Goal: Task Accomplishment & Management: Use online tool/utility

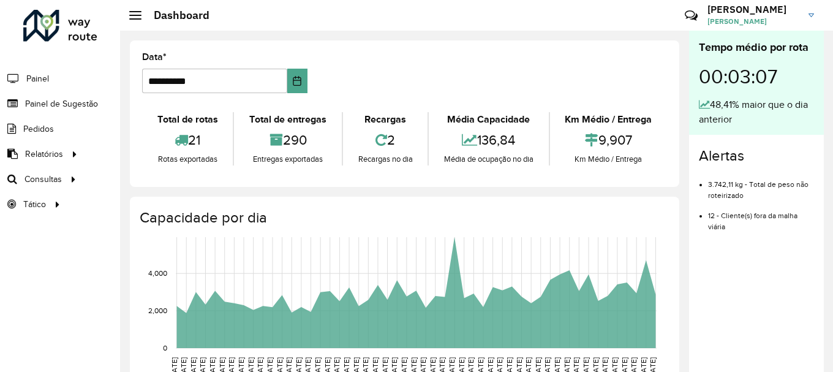
click at [426, 68] on formly-group "**********" at bounding box center [404, 78] width 539 height 50
click at [151, 181] on span "Roteirização" at bounding box center [164, 179] width 50 height 13
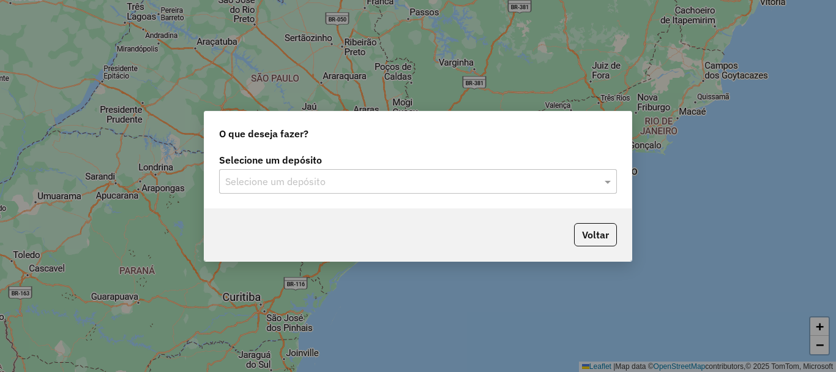
click at [350, 185] on input "text" at bounding box center [405, 181] width 361 height 15
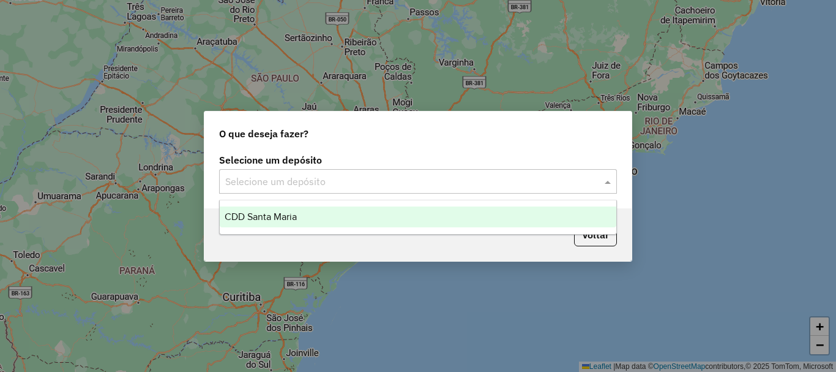
click at [301, 219] on div "CDD Santa Maria" at bounding box center [418, 216] width 397 height 21
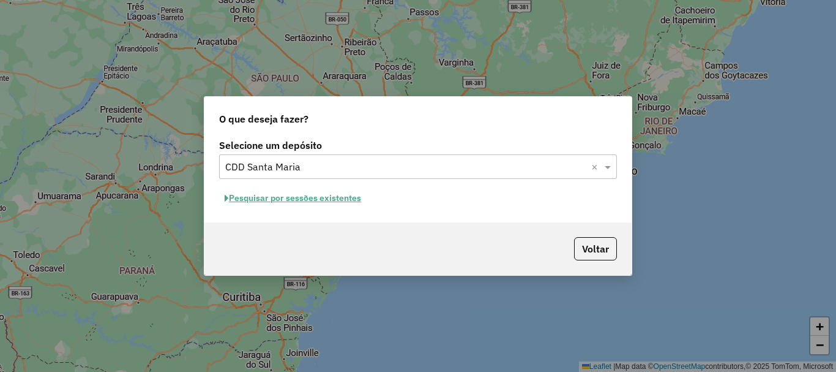
click at [313, 204] on button "Pesquisar por sessões existentes" at bounding box center [293, 198] width 148 height 19
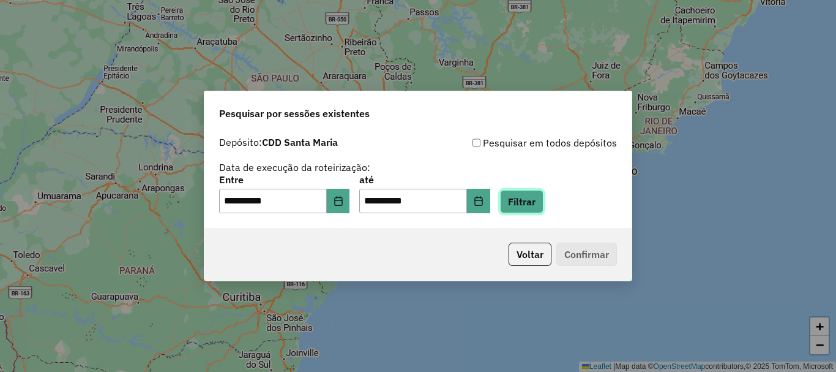
click at [542, 203] on button "Filtrar" at bounding box center [521, 201] width 43 height 23
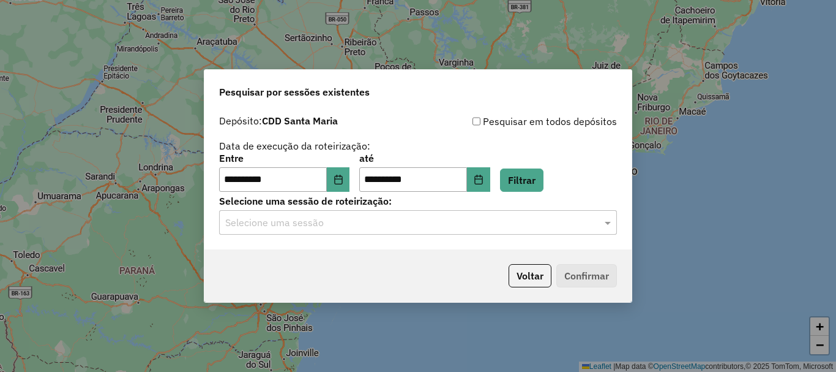
click at [318, 227] on input "text" at bounding box center [405, 222] width 361 height 15
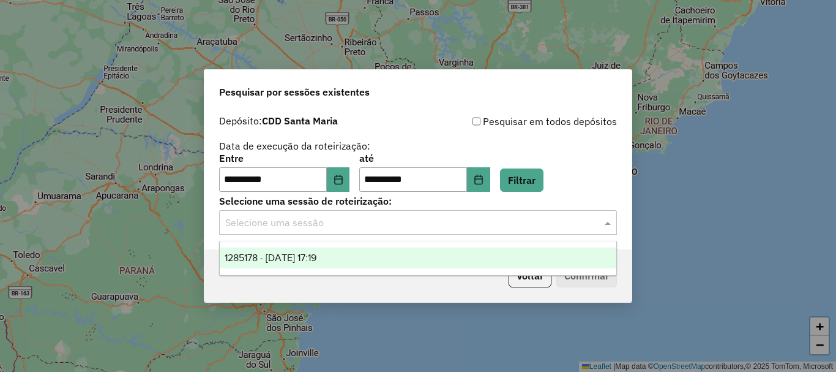
click at [331, 250] on div "1285178 - [DATE] 17:19" at bounding box center [418, 257] width 397 height 21
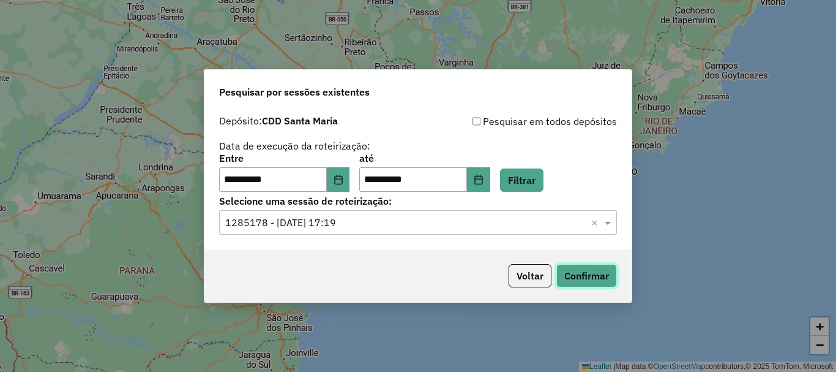
click at [582, 271] on button "Confirmar" at bounding box center [586, 275] width 61 height 23
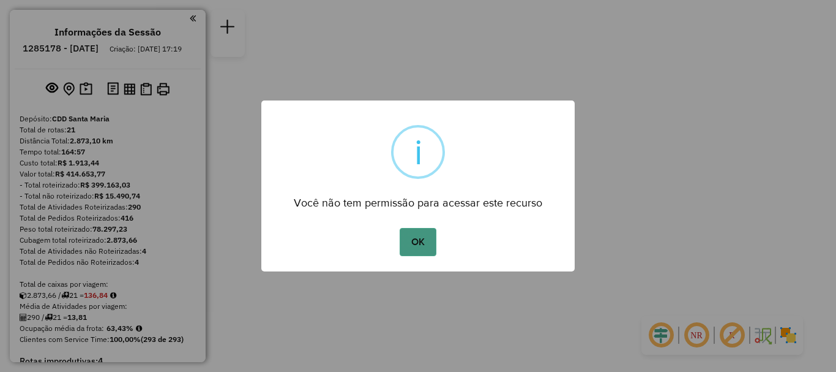
click at [425, 246] on button "OK" at bounding box center [418, 242] width 36 height 28
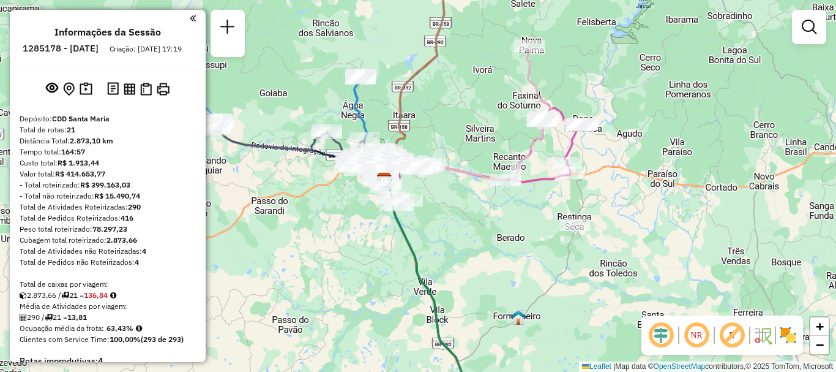
drag, startPoint x: 505, startPoint y: 225, endPoint x: 474, endPoint y: 208, distance: 34.8
click at [474, 208] on div "Janela de atendimento Grade de atendimento Capacidade Transportadoras Veículos …" at bounding box center [418, 186] width 836 height 372
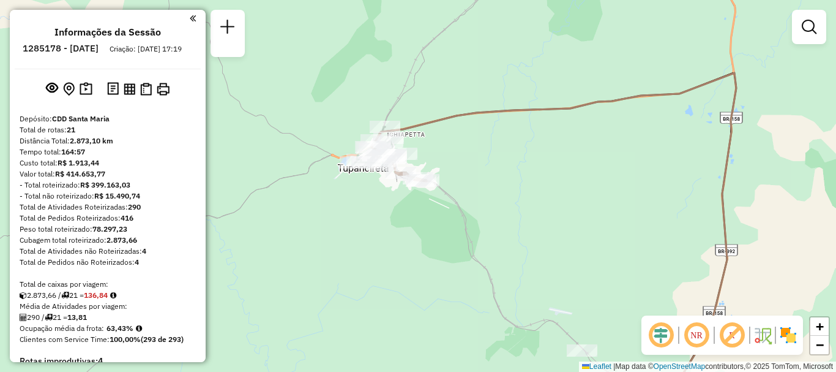
drag, startPoint x: 506, startPoint y: 236, endPoint x: 407, endPoint y: 72, distance: 191.4
click at [407, 72] on div "Rota 5 - Placa RAD2846 19011994 - NATAL04 Janela de atendimento Grade de atendi…" at bounding box center [418, 186] width 836 height 372
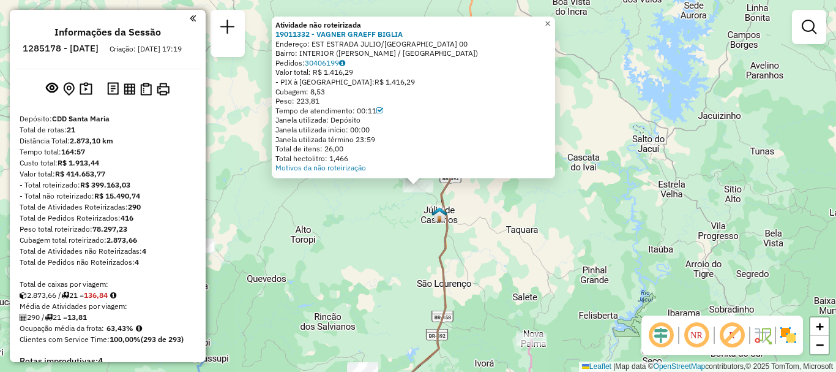
click at [550, 22] on span "×" at bounding box center [548, 23] width 6 height 10
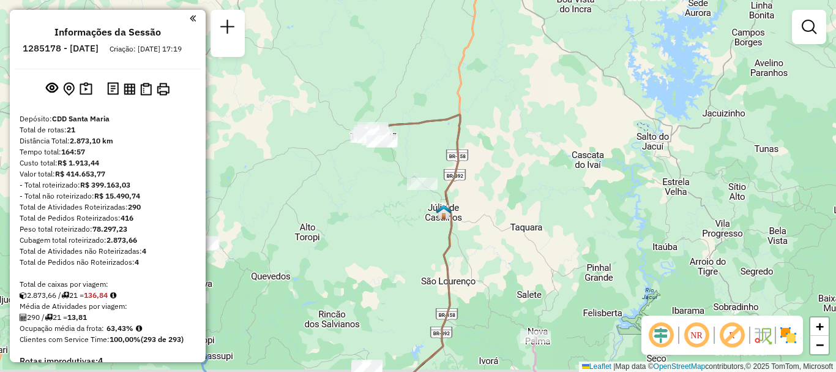
drag, startPoint x: 424, startPoint y: 258, endPoint x: 514, endPoint y: 45, distance: 232.1
click at [514, 45] on div "Janela de atendimento Grade de atendimento Capacidade Transportadoras Veículos …" at bounding box center [418, 186] width 836 height 372
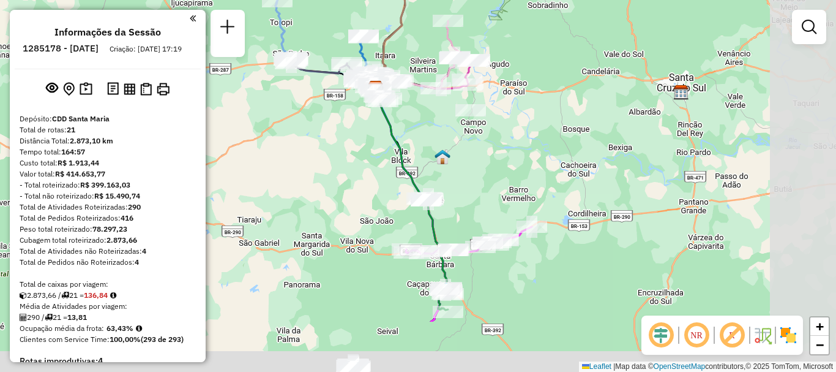
drag, startPoint x: 449, startPoint y: 203, endPoint x: 342, endPoint y: 89, distance: 156.3
click at [342, 90] on div "Janela de atendimento Grade de atendimento Capacidade Transportadoras Veículos …" at bounding box center [418, 186] width 836 height 372
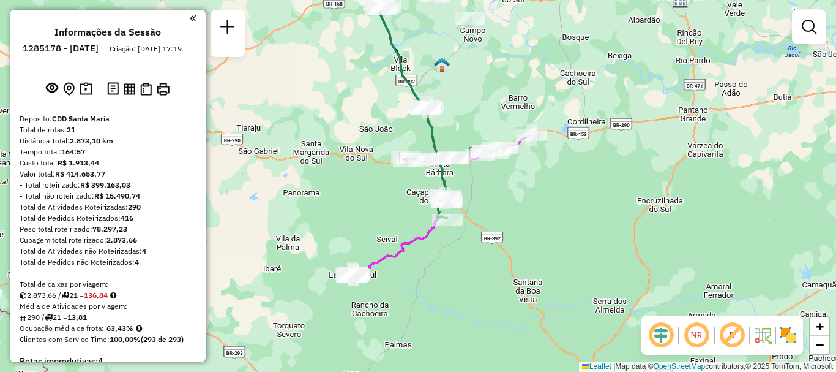
drag, startPoint x: 448, startPoint y: 216, endPoint x: 447, endPoint y: 64, distance: 152.4
click at [447, 64] on div "Janela de atendimento Grade de atendimento Capacidade Transportadoras Veículos …" at bounding box center [418, 186] width 836 height 372
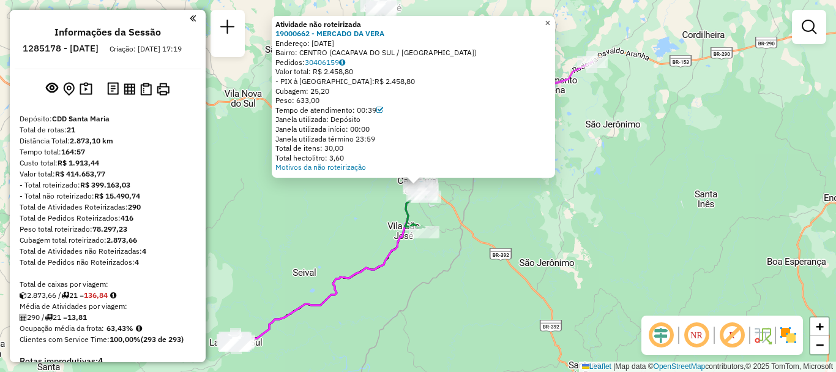
click at [550, 19] on span "×" at bounding box center [548, 23] width 6 height 10
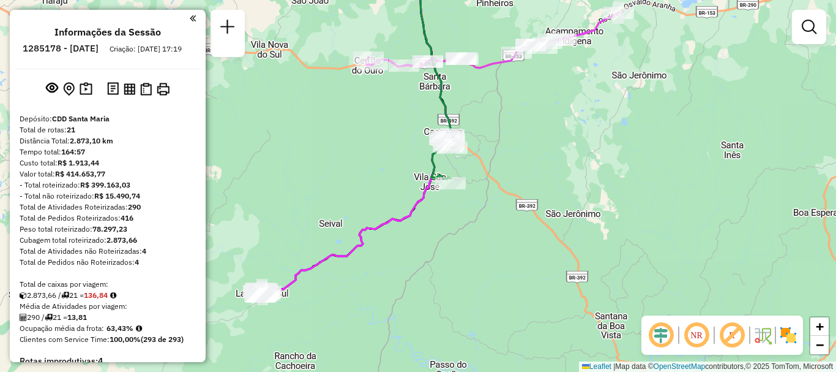
drag, startPoint x: 342, startPoint y: 285, endPoint x: 440, endPoint y: 99, distance: 210.0
click at [440, 99] on icon at bounding box center [357, 105] width 188 height 383
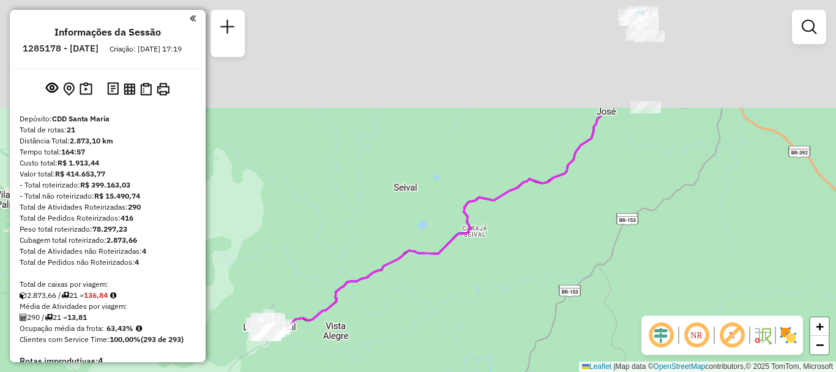
drag, startPoint x: 475, startPoint y: 131, endPoint x: 398, endPoint y: 293, distance: 179.1
click at [399, 298] on icon at bounding box center [435, 226] width 332 height 220
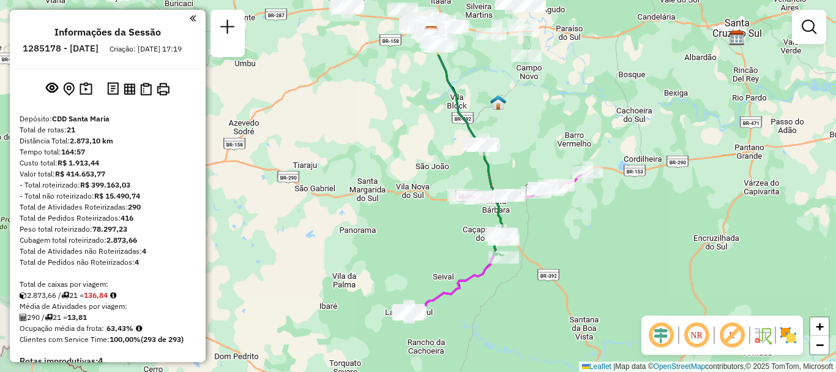
drag, startPoint x: 568, startPoint y: 108, endPoint x: 549, endPoint y: 297, distance: 190.1
click at [550, 297] on div "Janela de atendimento Grade de atendimento Capacidade Transportadoras Veículos …" at bounding box center [418, 186] width 836 height 372
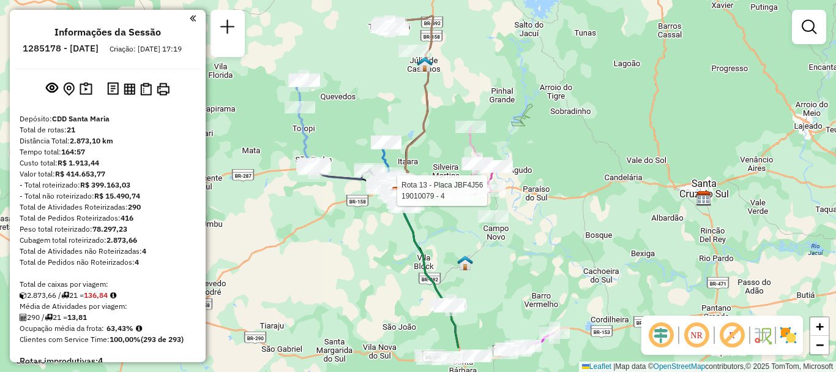
drag, startPoint x: 455, startPoint y: 167, endPoint x: 427, endPoint y: 102, distance: 70.2
click at [427, 102] on icon at bounding box center [411, 105] width 46 height 178
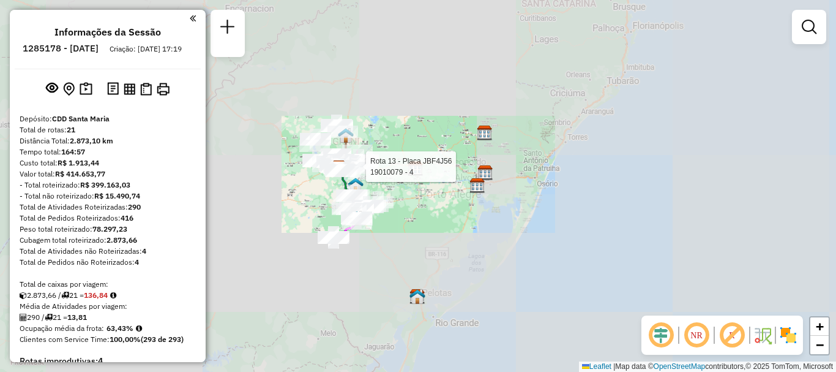
scroll to position [184, 0]
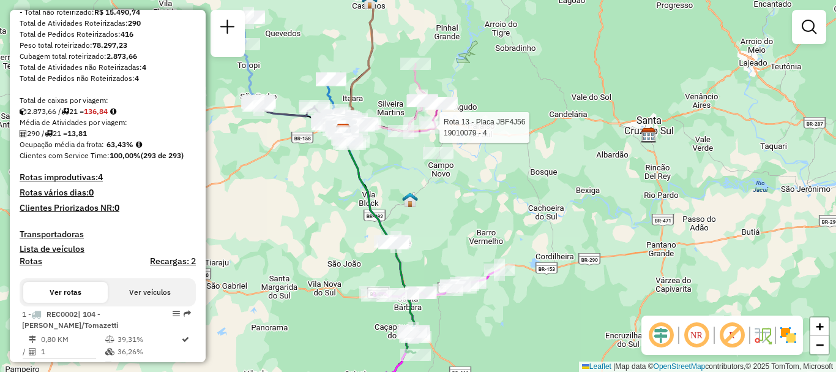
drag, startPoint x: 324, startPoint y: 152, endPoint x: 386, endPoint y: 222, distance: 93.6
click at [386, 221] on div "Rota 13 - Placa JBF4J56 19010079 - 4 Janela de atendimento Grade de atendimento…" at bounding box center [418, 186] width 836 height 372
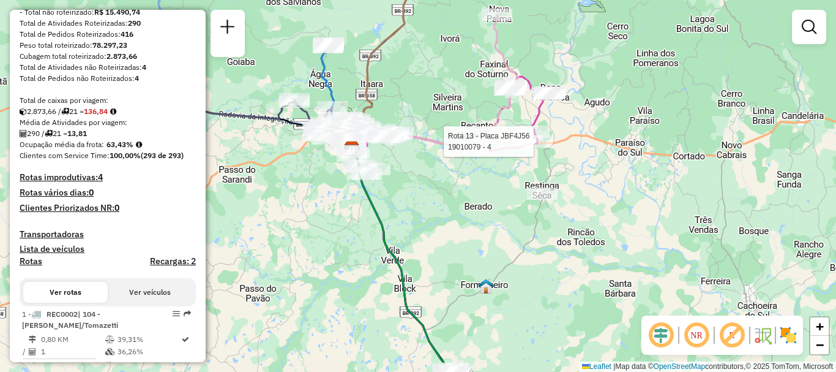
drag, startPoint x: 331, startPoint y: 190, endPoint x: 348, endPoint y: 243, distance: 56.0
click at [348, 243] on div "Rota 13 - Placa JBF4J56 19010079 - 4 Rota 19 - Placa REC0001 19014224 - MERCADO…" at bounding box center [418, 186] width 836 height 372
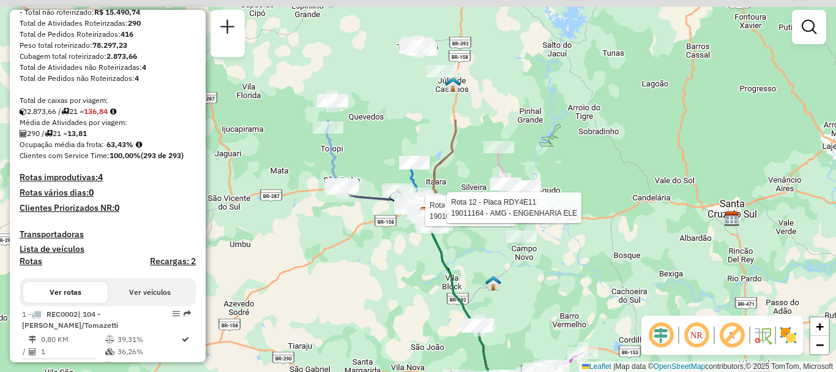
drag, startPoint x: 390, startPoint y: 209, endPoint x: 405, endPoint y: 282, distance: 74.3
click at [424, 367] on div "Rota 13 - Placa JBF4J56 19010079 - 4 Rota 12 - Placa RDY4E11 19003457 - NOVO ES…" at bounding box center [418, 186] width 836 height 372
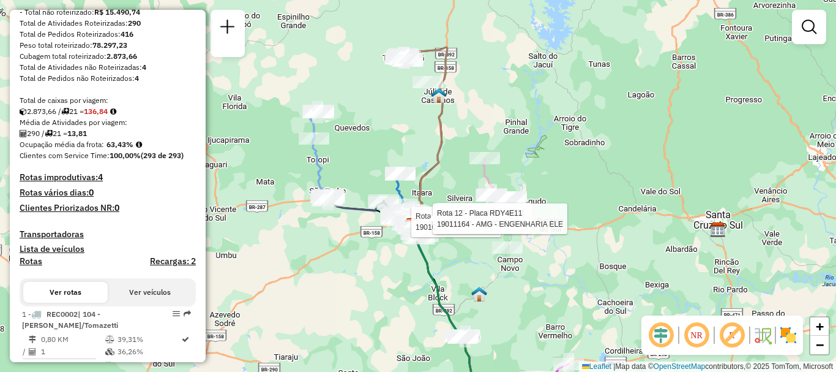
drag, startPoint x: 373, startPoint y: 268, endPoint x: 267, endPoint y: 134, distance: 170.4
click at [371, 268] on div "Rota 13 - Placa JBF4J56 19010079 - 4 Rota 12 - Placa RDY4E11 19003457 - NOVO ES…" at bounding box center [418, 186] width 836 height 372
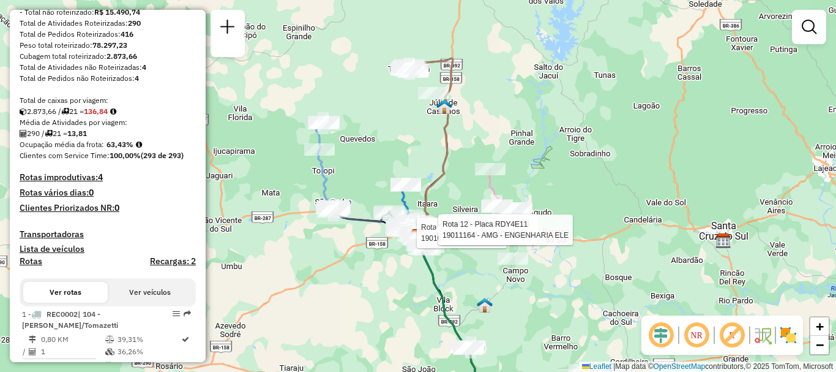
drag, startPoint x: 470, startPoint y: 103, endPoint x: 471, endPoint y: 174, distance: 71.6
click at [473, 175] on div "Rota 13 - Placa JBF4J56 19010079 - 4 Rota 12 - Placa RDY4E11 19003457 - NOVO ES…" at bounding box center [418, 186] width 836 height 372
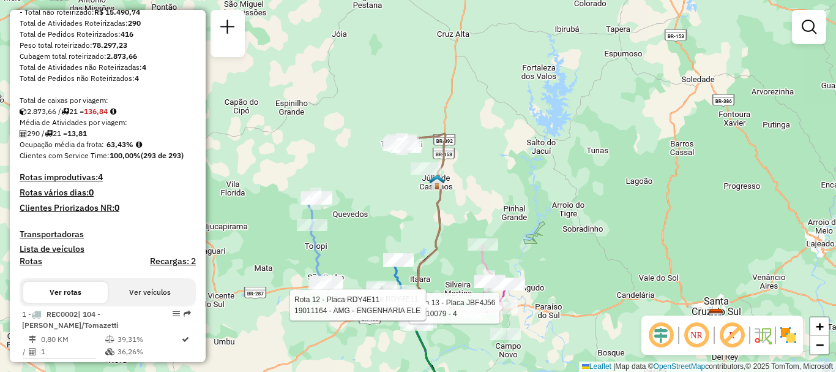
drag, startPoint x: 452, startPoint y: 288, endPoint x: 468, endPoint y: 127, distance: 162.5
click at [468, 127] on div "Rota 13 - Placa JBF4J56 19010079 - 4 Rota 12 - Placa RDY4E11 19003457 - NOVO ES…" at bounding box center [418, 186] width 836 height 372
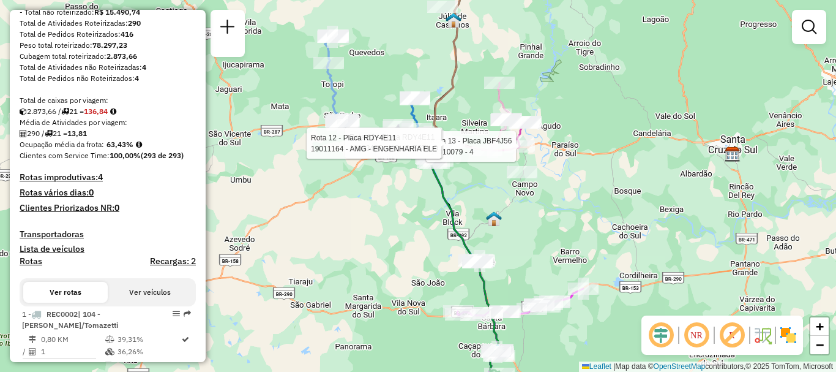
click at [480, 195] on div "Rota 13 - Placa JBF4J56 19010079 - 4 Rota 12 - Placa RDY4E11 19003457 - NOVO ES…" at bounding box center [418, 186] width 836 height 372
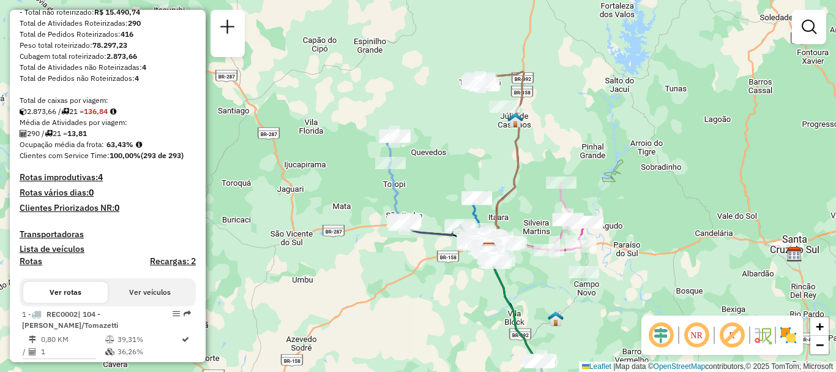
drag, startPoint x: 416, startPoint y: 218, endPoint x: 462, endPoint y: 305, distance: 98.6
click at [462, 305] on div "Janela de atendimento Grade de atendimento Capacidade Transportadoras Veículos …" at bounding box center [418, 186] width 836 height 372
